Goal: Navigation & Orientation: Find specific page/section

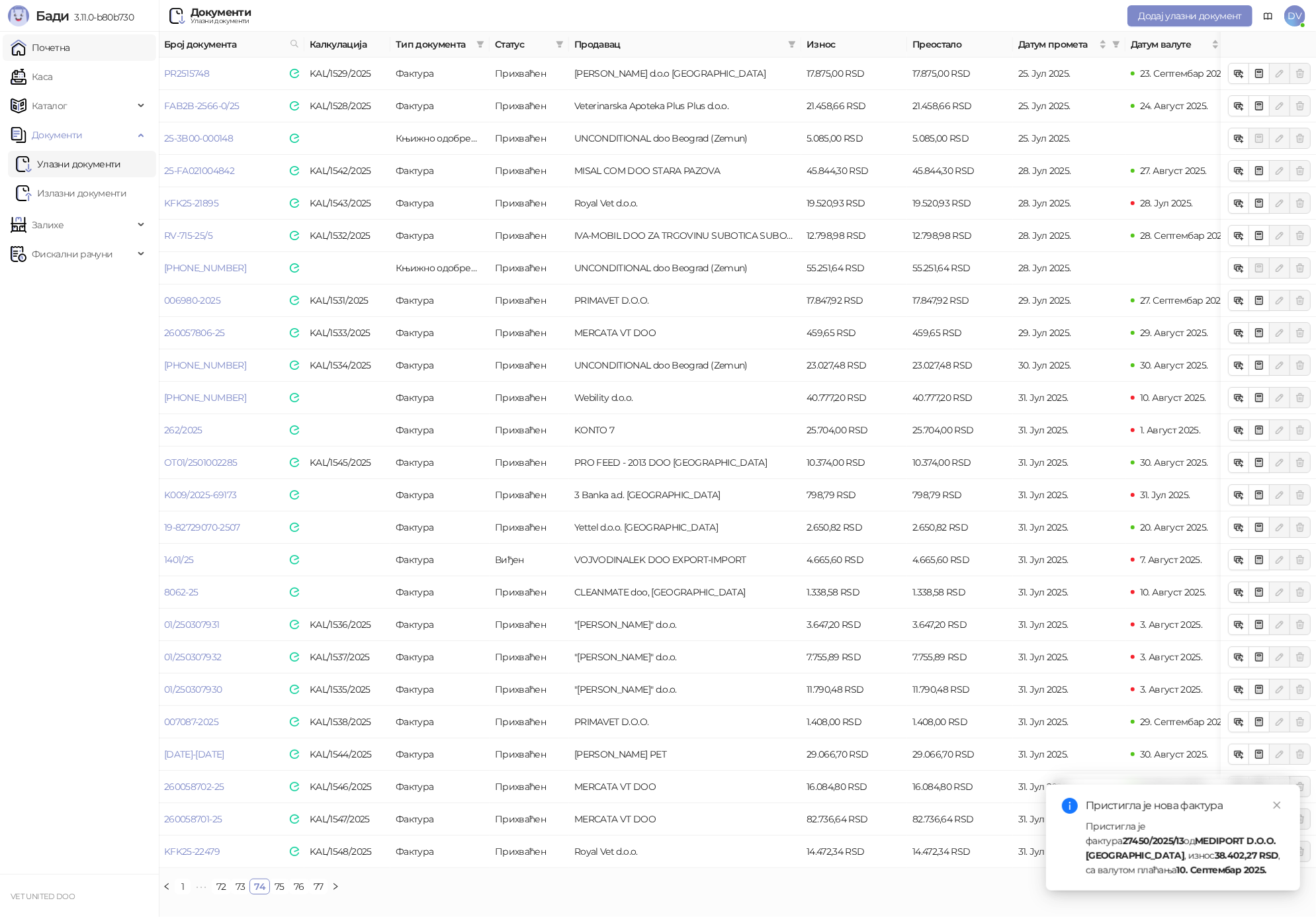
click at [62, 51] on link "Почетна" at bounding box center [40, 48] width 59 height 27
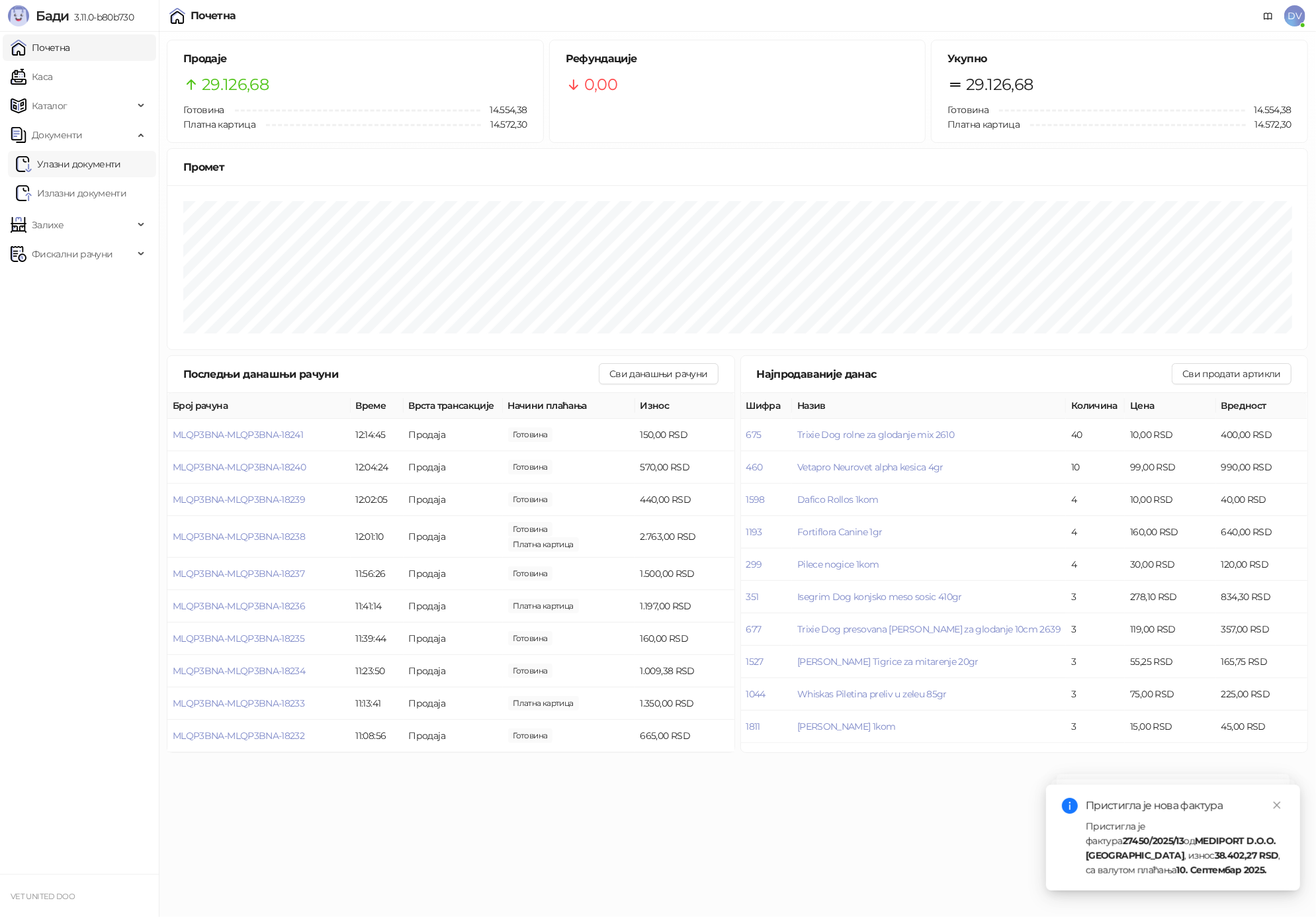
click at [115, 167] on link "Улазни документи" at bounding box center [68, 164] width 105 height 27
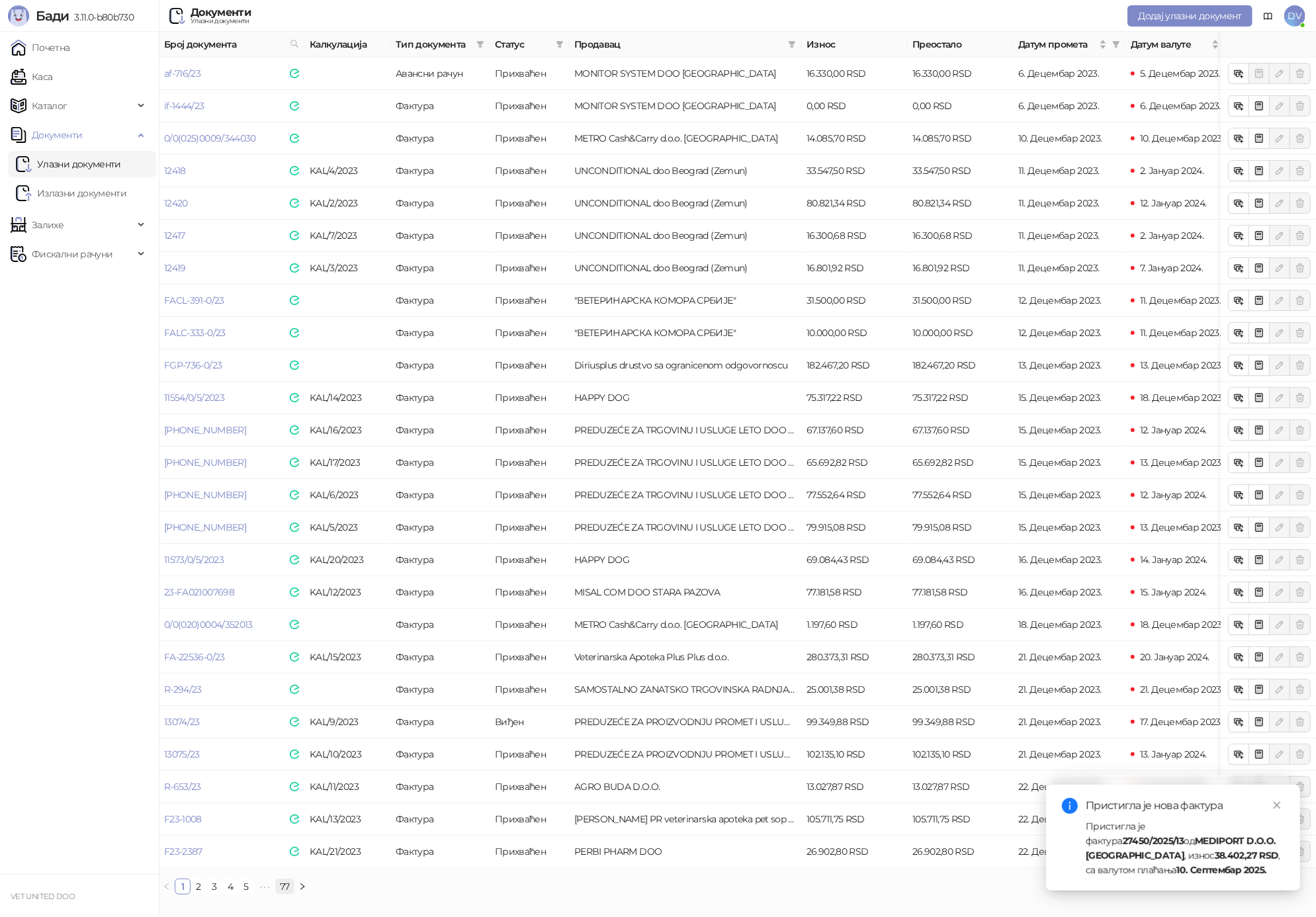
click at [287, 888] on link "77" at bounding box center [285, 887] width 18 height 14
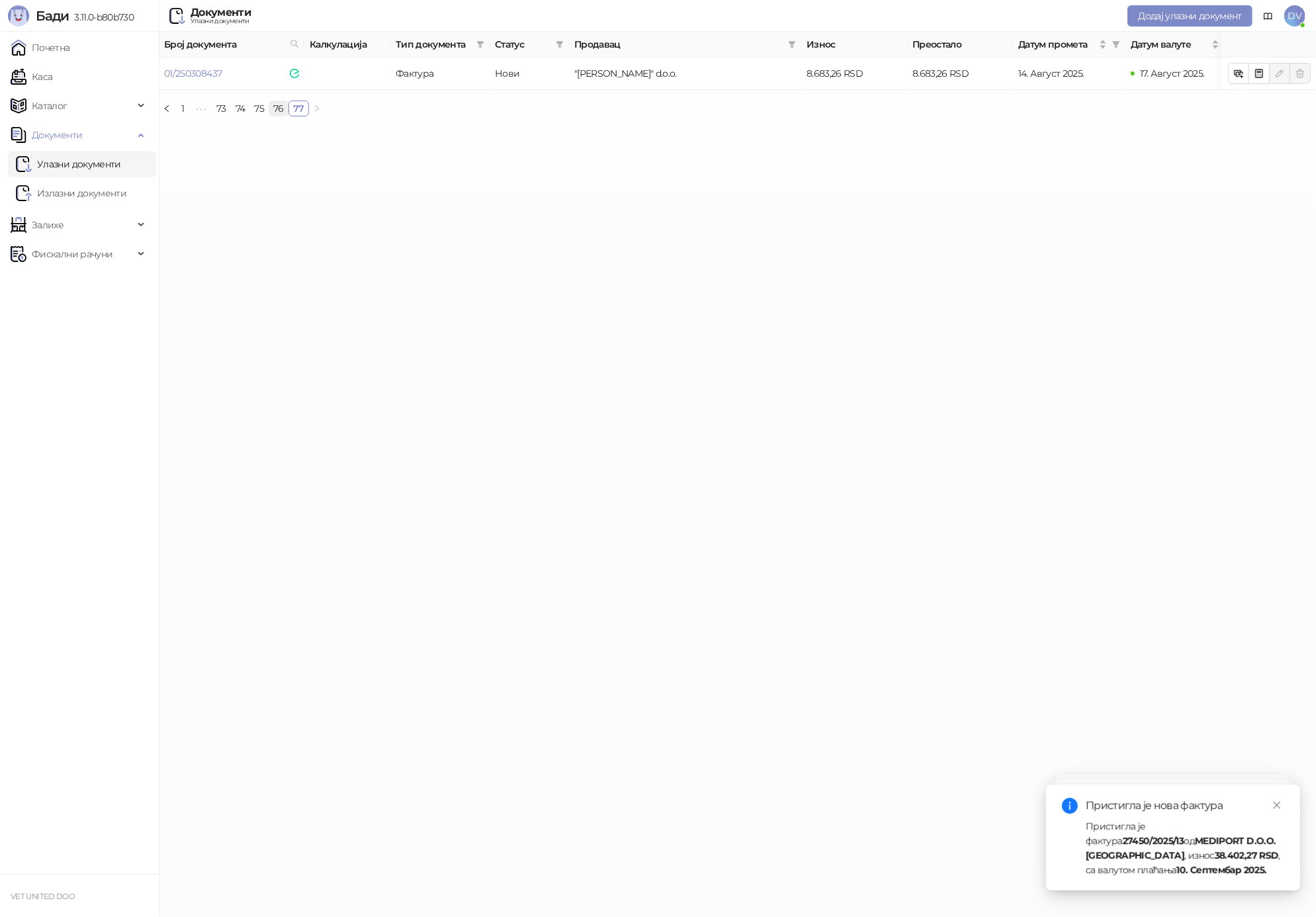
click at [274, 106] on link "76" at bounding box center [278, 108] width 19 height 14
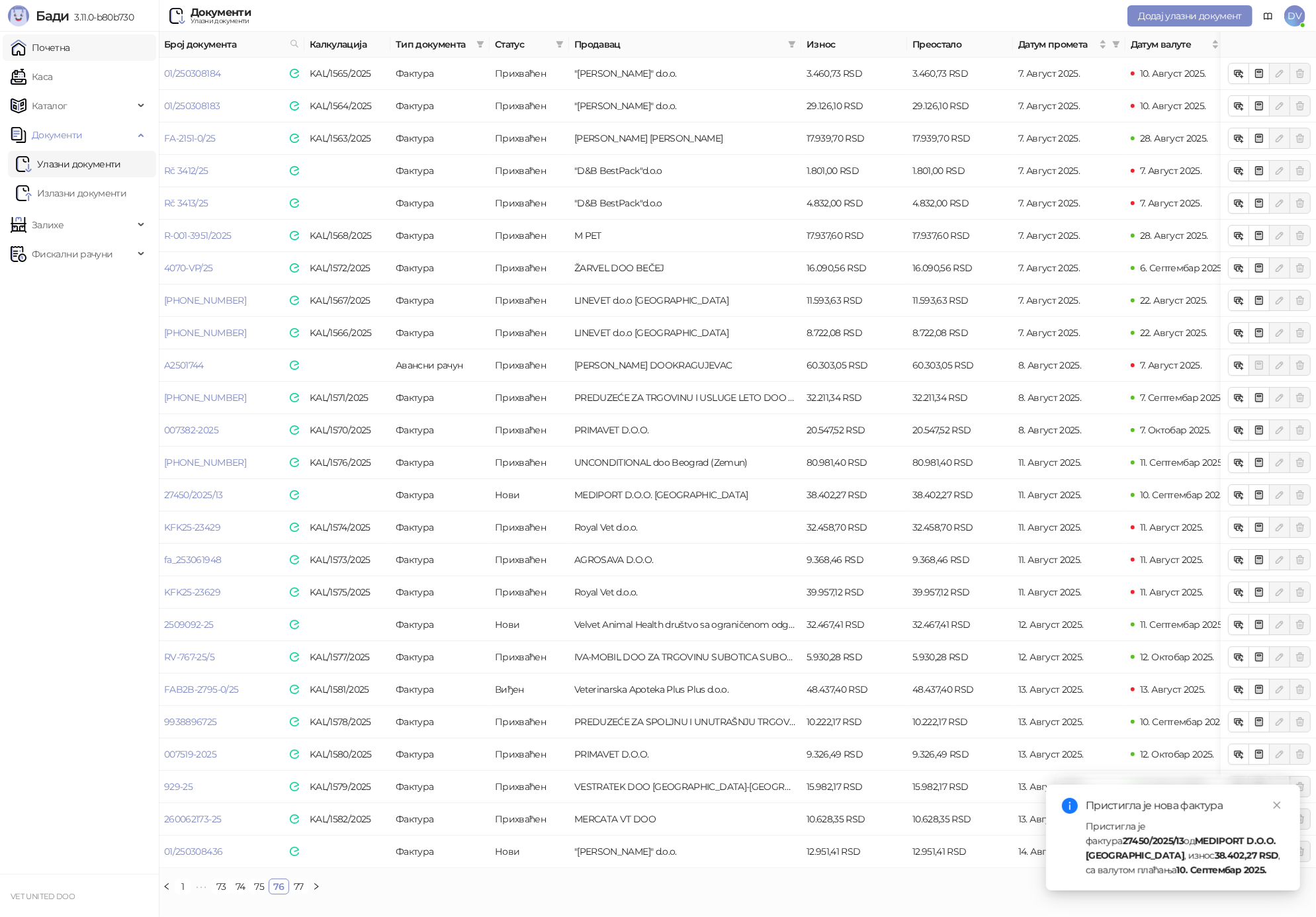
click at [70, 52] on link "Почетна" at bounding box center [40, 48] width 59 height 27
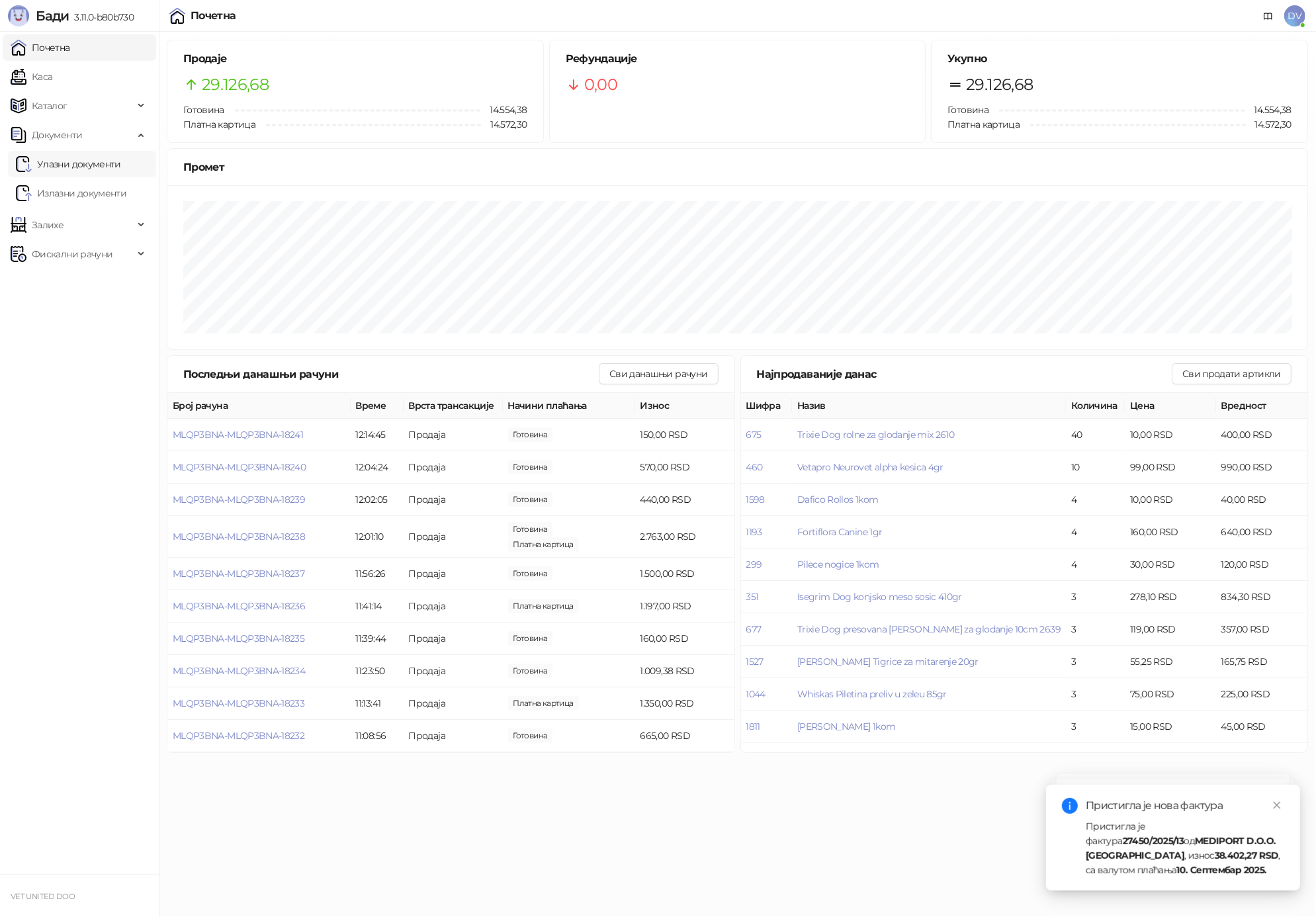
click at [65, 168] on link "Улазни документи" at bounding box center [68, 164] width 105 height 27
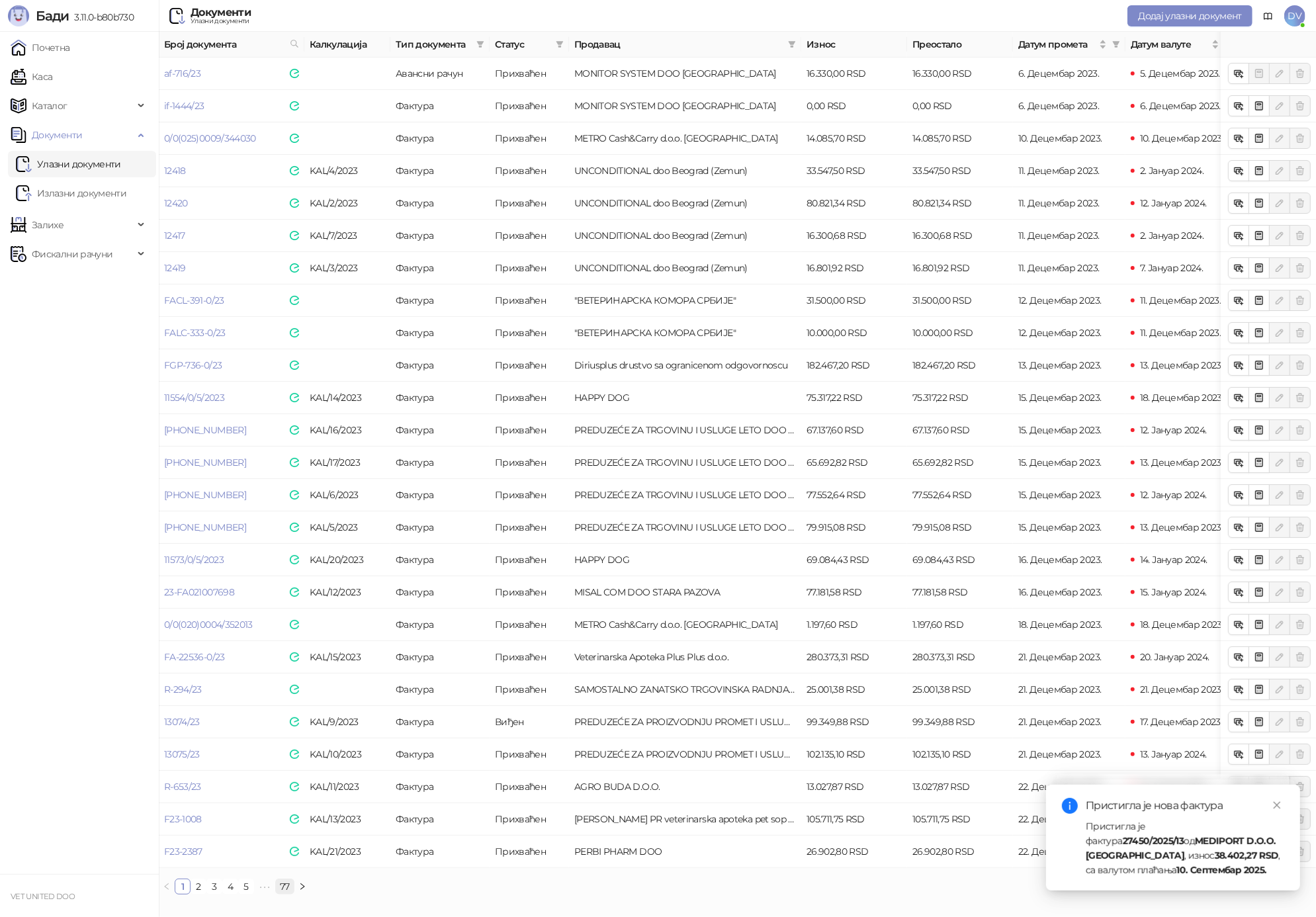
click at [283, 882] on link "77" at bounding box center [285, 887] width 18 height 14
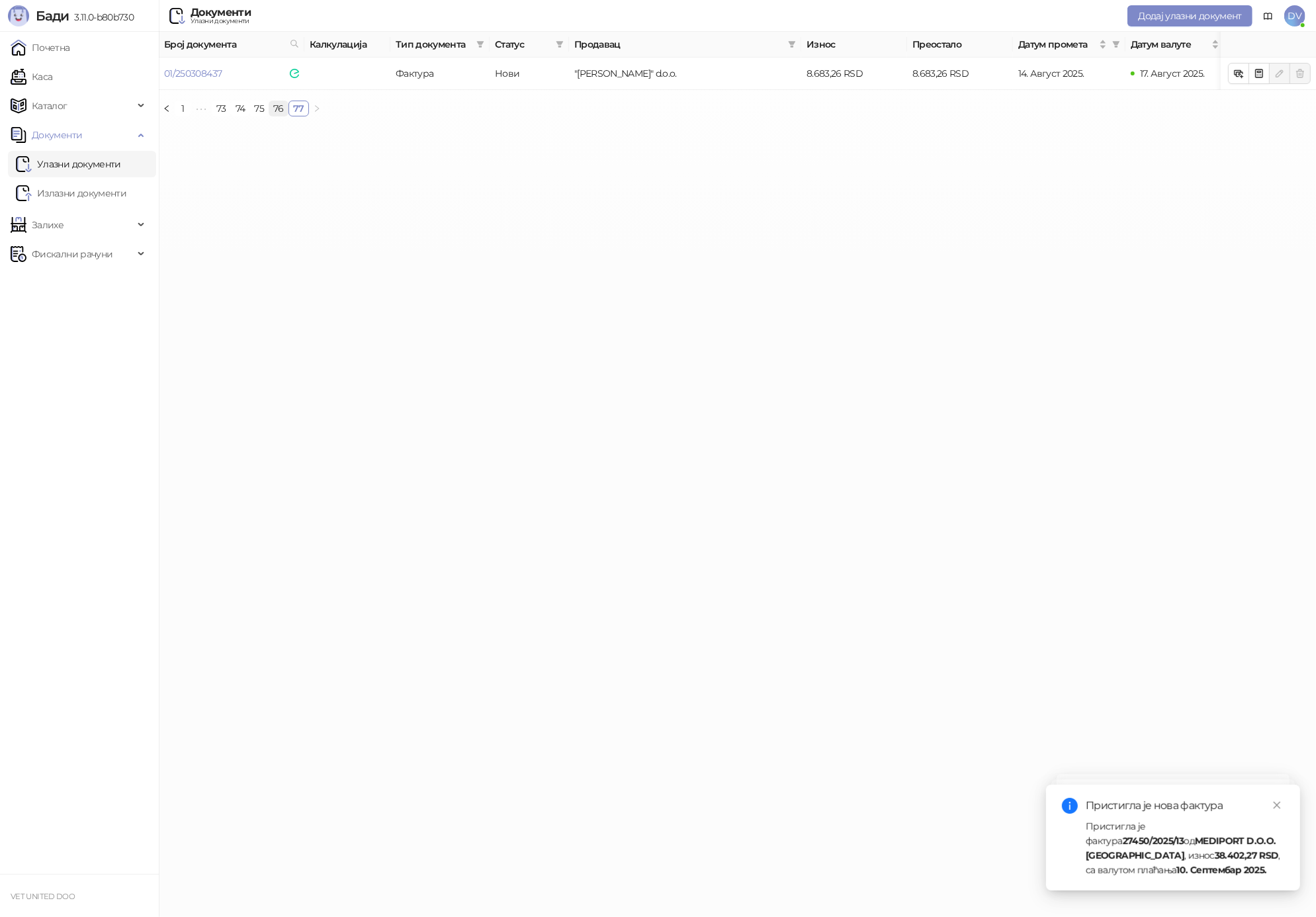
click at [277, 110] on link "76" at bounding box center [278, 108] width 19 height 14
